Goal: Check status: Check status

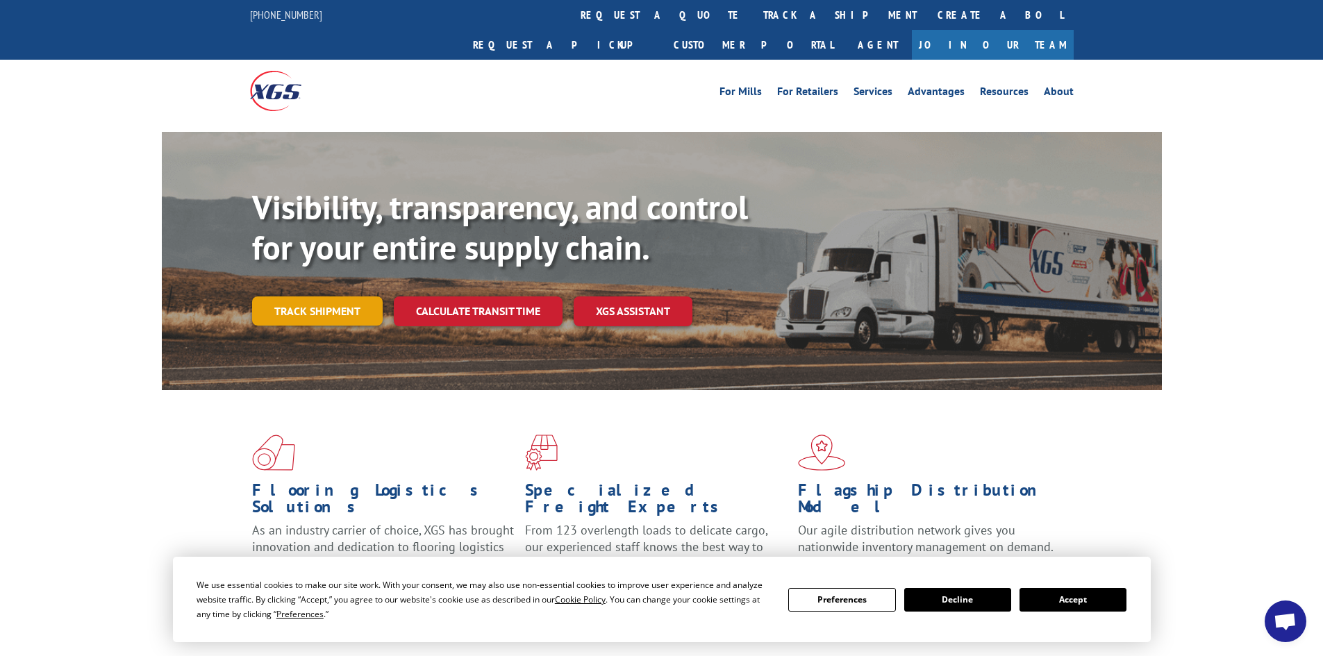
click at [335, 297] on link "Track shipment" at bounding box center [317, 311] width 131 height 29
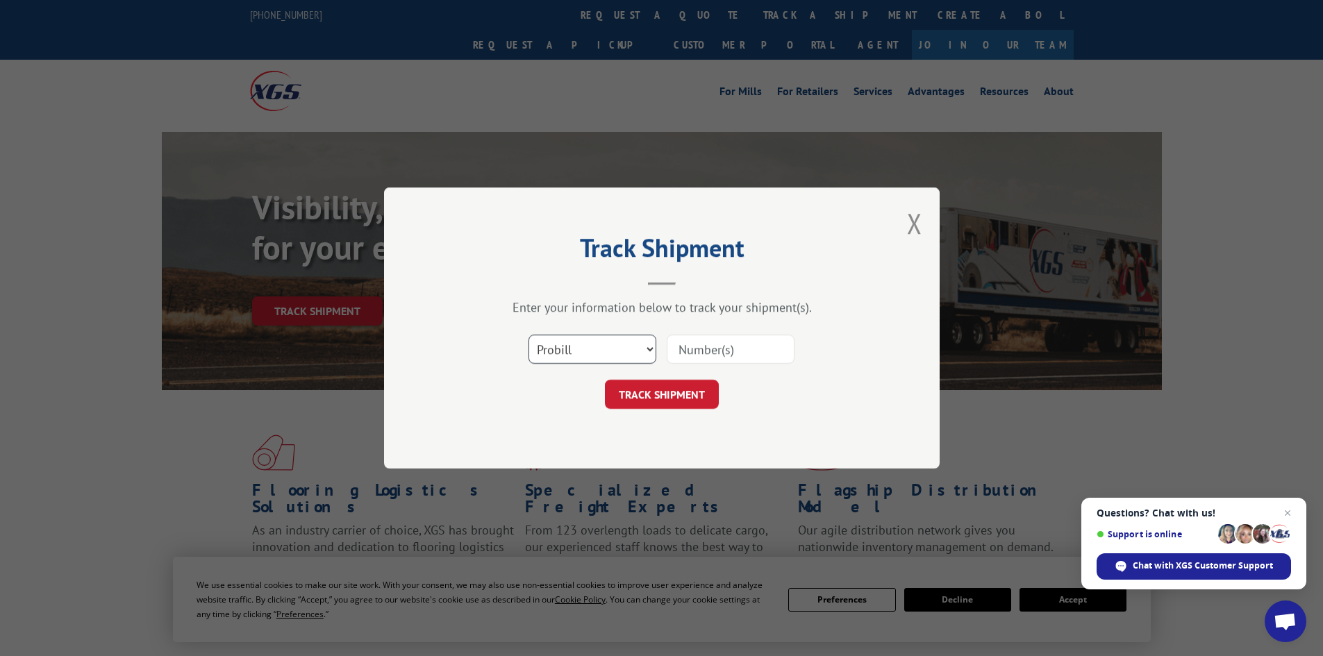
click at [631, 344] on select "Select category... Probill BOL PO" at bounding box center [592, 349] width 128 height 29
select select "bol"
click at [528, 335] on select "Select category... Probill BOL PO" at bounding box center [592, 349] width 128 height 29
click at [728, 349] on input at bounding box center [731, 349] width 128 height 29
paste input "6005875"
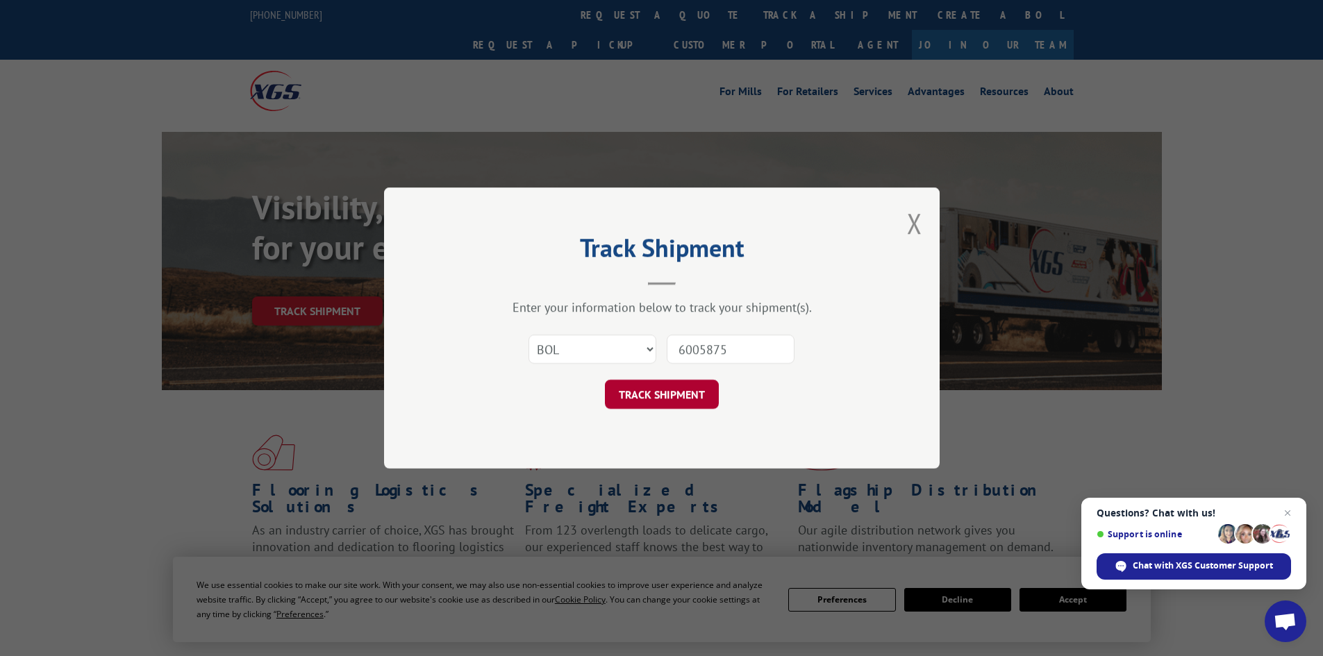
type input "6005875"
click at [692, 395] on button "TRACK SHIPMENT" at bounding box center [662, 394] width 114 height 29
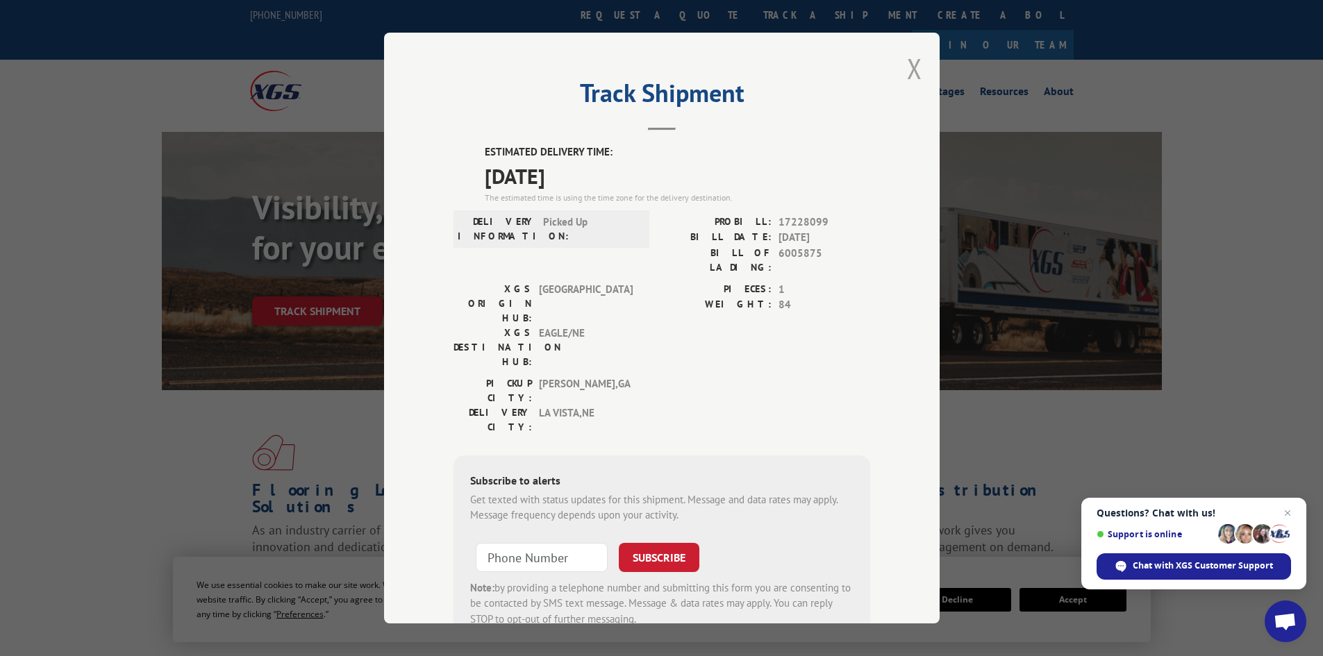
click at [910, 76] on button "Close modal" at bounding box center [914, 68] width 15 height 37
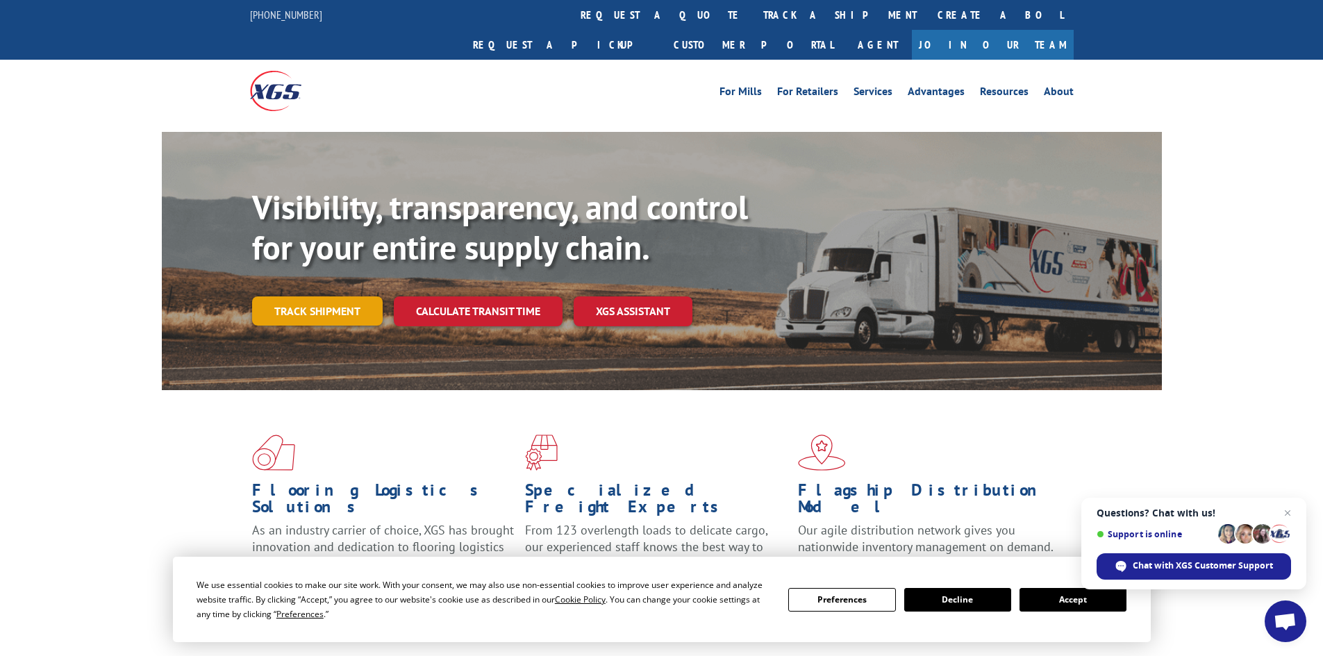
click at [285, 297] on link "Track shipment" at bounding box center [317, 311] width 131 height 29
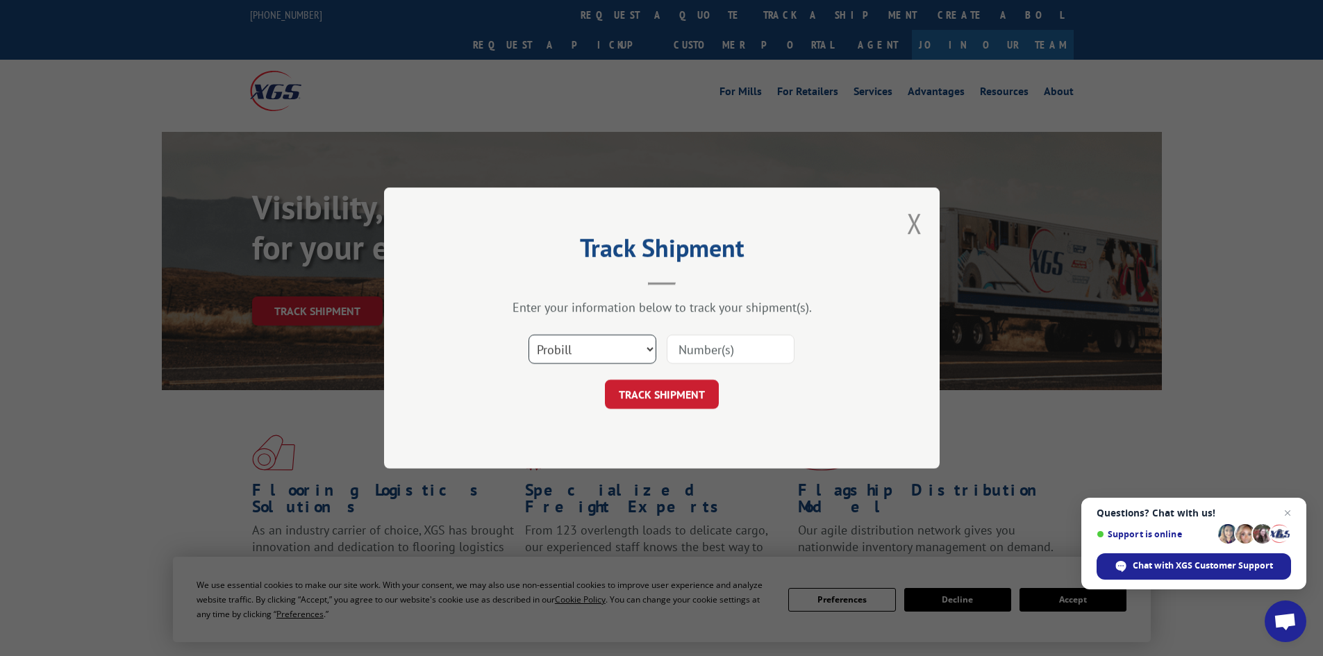
click at [615, 347] on select "Select category... Probill BOL PO" at bounding box center [592, 349] width 128 height 29
select select "bol"
click at [528, 335] on select "Select category... Probill BOL PO" at bounding box center [592, 349] width 128 height 29
click at [697, 353] on input at bounding box center [731, 349] width 128 height 29
paste input "6009805"
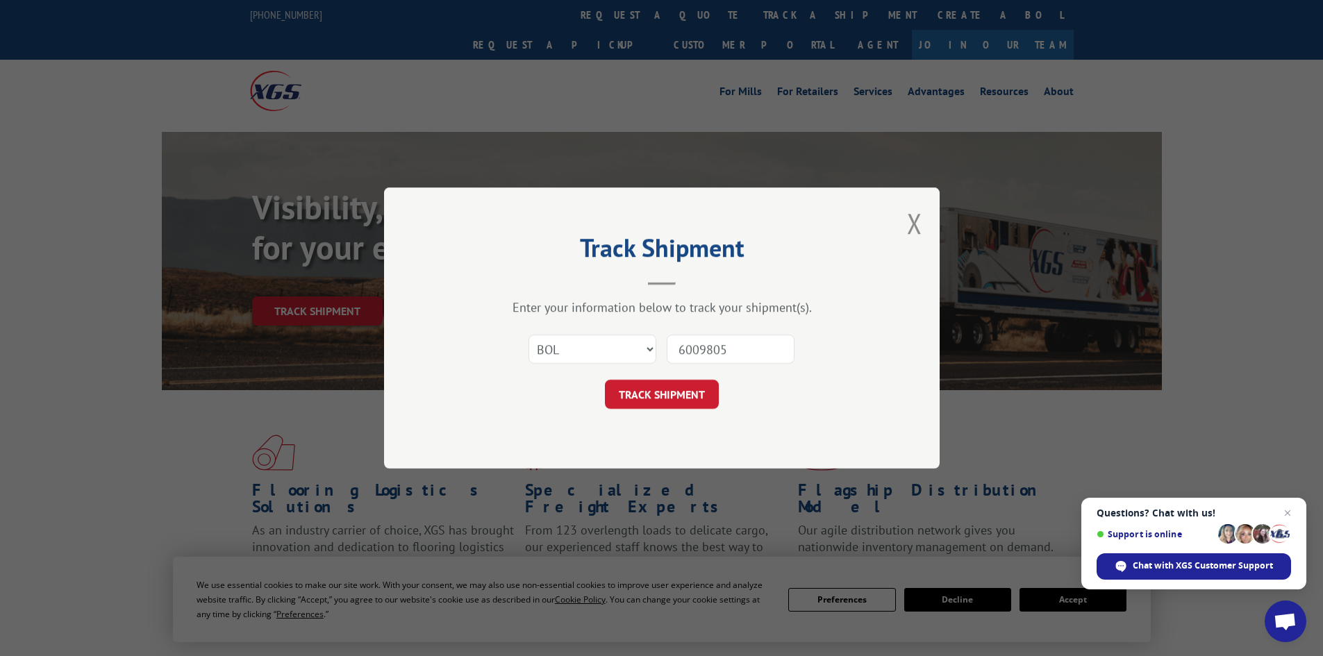
type input "6009805"
click at [662, 417] on div "Track Shipment Enter your information below to track your shipment(s). Select c…" at bounding box center [662, 327] width 556 height 281
click at [663, 410] on div "Track Shipment Enter your information below to track your shipment(s). Select c…" at bounding box center [662, 327] width 556 height 281
click at [663, 403] on button "TRACK SHIPMENT" at bounding box center [662, 394] width 114 height 29
